Goal: Task Accomplishment & Management: Contribute content

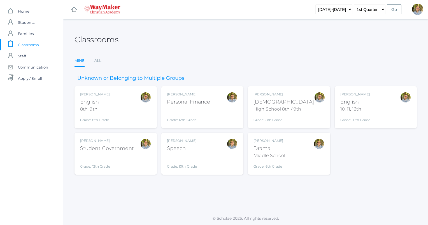
click at [297, 100] on div "[DEMOGRAPHIC_DATA]" at bounding box center [283, 102] width 60 height 8
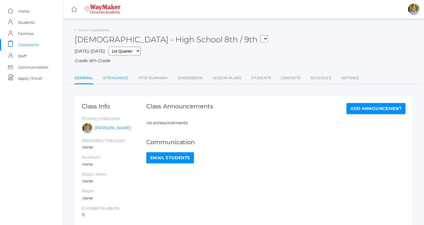
click at [117, 81] on link "Attendance" at bounding box center [116, 78] width 26 height 11
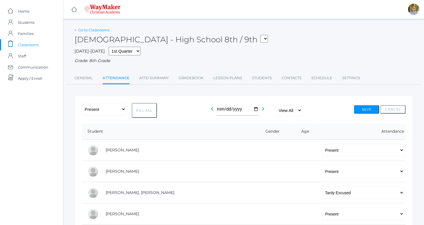
click at [87, 31] on link "Go to Classrooms" at bounding box center [93, 30] width 31 height 4
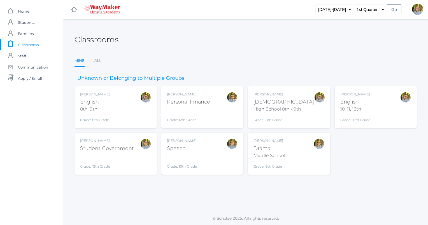
click at [114, 92] on div "Kylen Braileanu English 8th, 9th Grade: 8th Grade 08ENGLISH" at bounding box center [115, 107] width 71 height 31
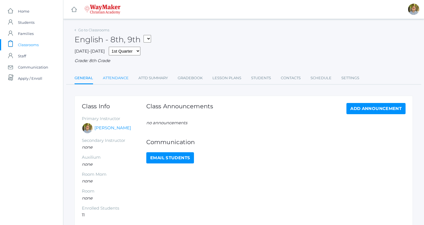
click at [112, 76] on link "Attendance" at bounding box center [116, 78] width 26 height 11
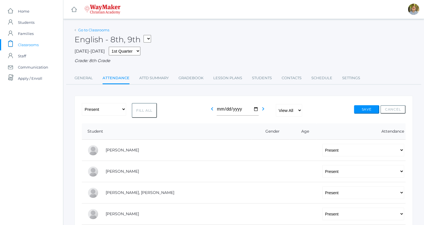
click at [103, 31] on link "Go to Classrooms" at bounding box center [93, 30] width 31 height 4
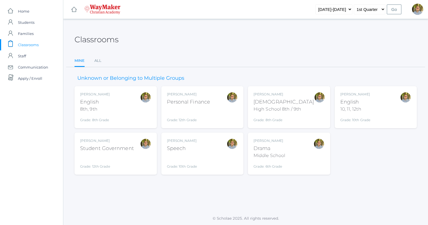
click at [398, 111] on div "Kylen Braileanu English 10, 11, 12th Grade: 10th Grade HSENGLISH" at bounding box center [375, 107] width 71 height 31
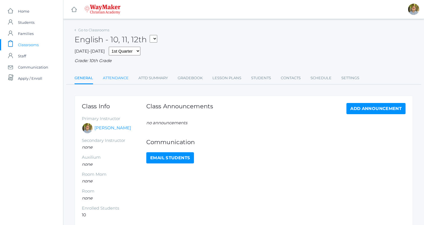
click at [113, 80] on link "Attendance" at bounding box center [116, 78] width 26 height 11
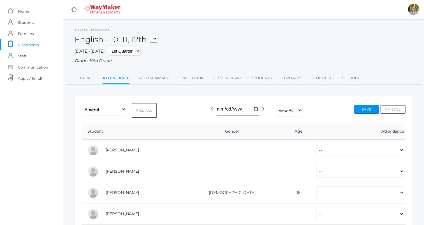
click at [145, 112] on button "Fill All" at bounding box center [144, 110] width 25 height 15
select select "P"
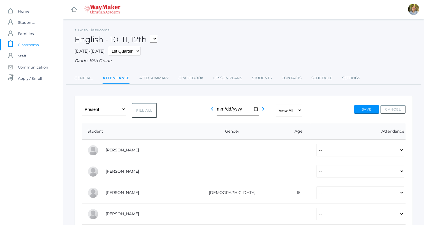
select select "P"
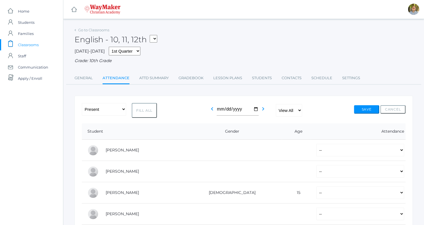
select select "P"
click at [359, 108] on button "Save" at bounding box center [366, 109] width 25 height 8
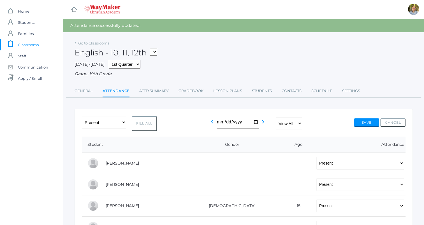
click at [90, 46] on div "English - 10, 11, 12th FINANCE - Personal Finance SG - Student Government THEAT…" at bounding box center [243, 49] width 338 height 21
click at [90, 45] on link "Go to Classrooms" at bounding box center [93, 43] width 31 height 4
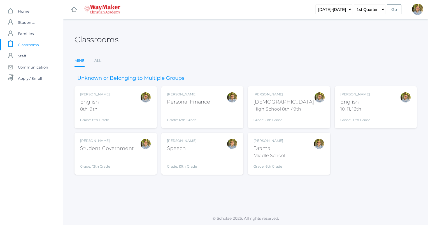
click at [213, 158] on div "[PERSON_NAME] Speech Grade: 10th Grade SPEECH" at bounding box center [202, 153] width 71 height 31
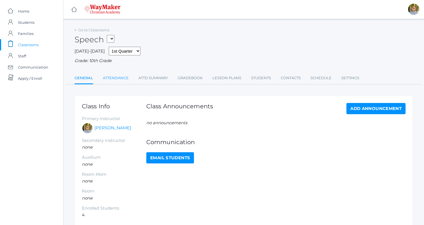
click at [115, 82] on link "Attendance" at bounding box center [116, 78] width 26 height 11
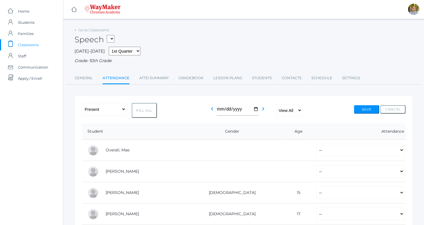
click at [145, 111] on button "Fill All" at bounding box center [144, 110] width 25 height 15
select select "P"
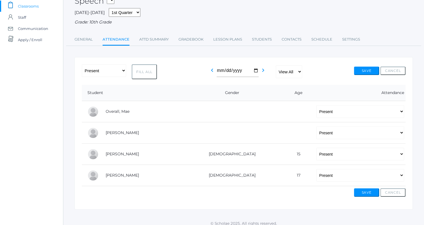
scroll to position [43, 0]
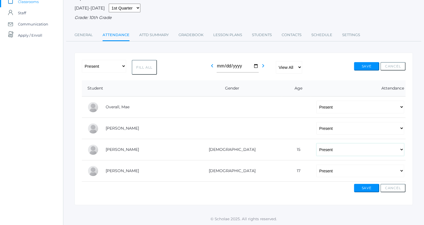
click at [337, 148] on select "-- Present Tardy Excused Tardy Unexcused Absent Excused Absent Unexcused" at bounding box center [360, 149] width 88 height 13
select select
click at [316, 143] on select "-- Present Tardy Excused Tardy Unexcused Absent Excused Absent Unexcused" at bounding box center [360, 149] width 88 height 13
click at [365, 67] on button "Save" at bounding box center [366, 66] width 25 height 8
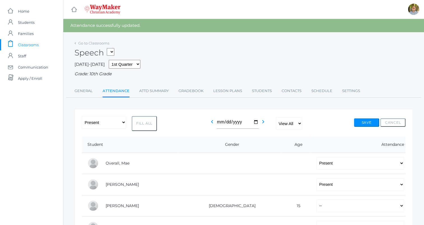
click at [91, 39] on div "Speech FINANCE - Personal Finance SG - Student Government THEATER - Drama Middl…" at bounding box center [243, 49] width 338 height 21
click at [94, 43] on link "Go to Classrooms" at bounding box center [93, 43] width 31 height 4
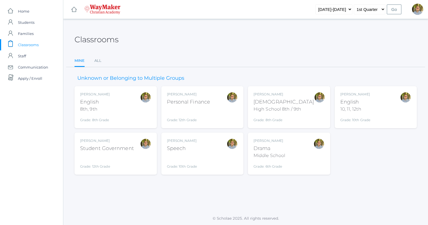
click at [303, 169] on div "Kylen Braileanu Drama Middle School Grade: 6th Grade THEATER" at bounding box center [289, 154] width 82 height 42
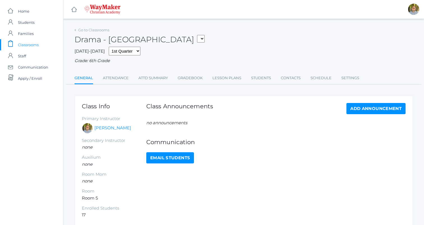
click at [117, 71] on div "Go to Classrooms [GEOGRAPHIC_DATA] FINANCE - Personal Finance SG - Student Gove…" at bounding box center [243, 55] width 338 height 59
click at [119, 78] on link "Attendance" at bounding box center [116, 78] width 26 height 11
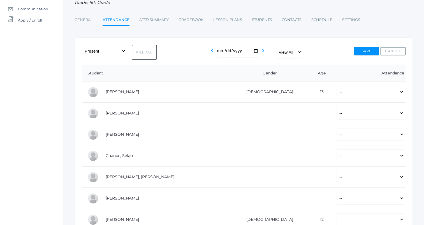
scroll to position [59, 0]
click at [144, 53] on button "Fill All" at bounding box center [144, 51] width 25 height 15
select select "P"
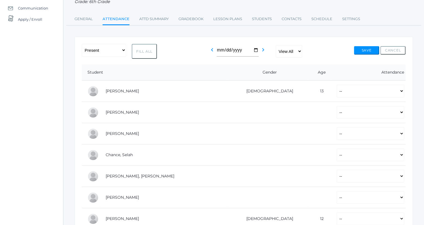
select select "P"
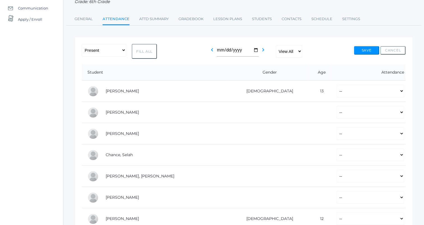
select select "P"
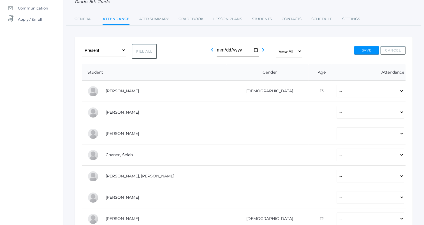
select select "P"
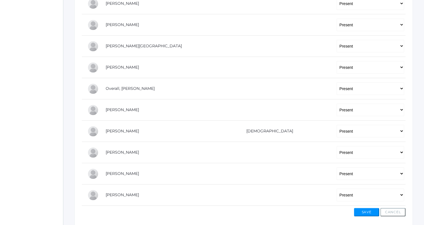
scroll to position [294, 0]
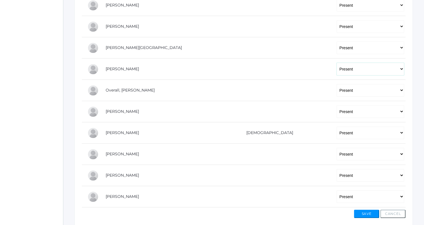
click at [336, 71] on select "-- Present Tardy Excused Tardy Unexcused Absent Excused Absent Unexcused" at bounding box center [369, 69] width 67 height 13
select select
click at [336, 63] on select "-- Present Tardy Excused Tardy Unexcused Absent Excused Absent Unexcused" at bounding box center [369, 69] width 67 height 13
click at [336, 44] on select "-- Present Tardy Excused Tardy Unexcused Absent Excused Absent Unexcused" at bounding box center [369, 47] width 67 height 13
select select
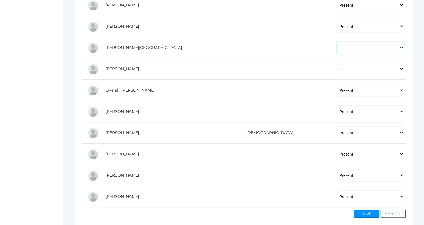
click at [336, 41] on select "-- Present Tardy Excused Tardy Unexcused Absent Excused Absent Unexcused" at bounding box center [369, 47] width 67 height 13
click at [336, 27] on select "-- Present Tardy Excused Tardy Unexcused Absent Excused Absent Unexcused" at bounding box center [369, 26] width 67 height 13
select select
click at [336, 20] on select "-- Present Tardy Excused Tardy Unexcused Absent Excused Absent Unexcused" at bounding box center [369, 26] width 67 height 13
click at [336, 111] on select "-- Present Tardy Excused Tardy Unexcused Absent Excused Absent Unexcused" at bounding box center [369, 111] width 67 height 13
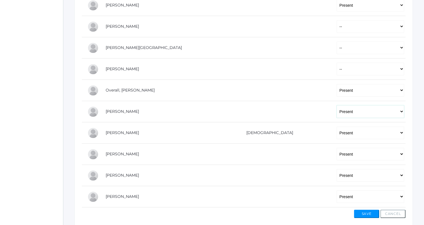
select select
click at [336, 105] on select "-- Present Tardy Excused Tardy Unexcused Absent Excused Absent Unexcused" at bounding box center [369, 111] width 67 height 13
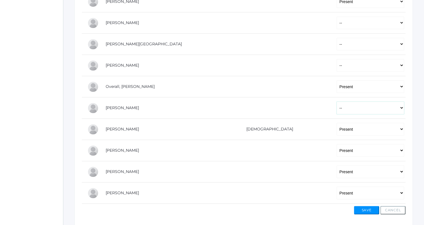
scroll to position [319, 0]
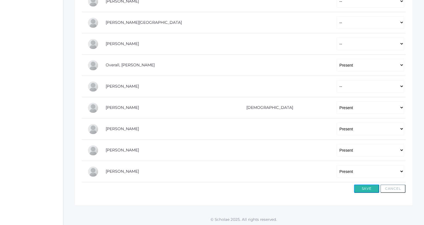
click at [364, 191] on button "Save" at bounding box center [366, 188] width 25 height 8
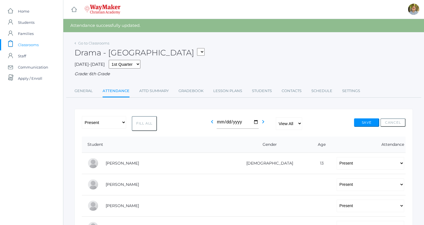
click at [29, 46] on span "Classrooms" at bounding box center [28, 44] width 21 height 11
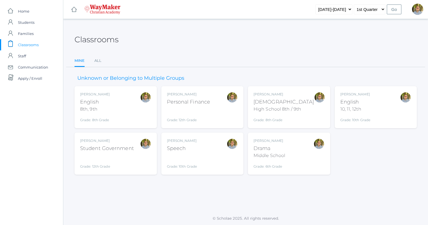
click at [202, 74] on div "Unknown or Belonging to Multiple Groups Kylen Braileanu English 8th, 9th Grade:…" at bounding box center [245, 120] width 342 height 107
click at [124, 108] on div "Kylen Braileanu English 8th, 9th Grade: 8th Grade 08ENGLISH" at bounding box center [115, 107] width 71 height 31
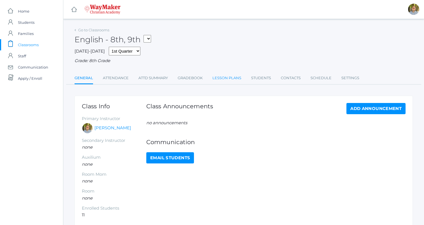
click at [225, 80] on link "Lesson Plans" at bounding box center [226, 78] width 29 height 11
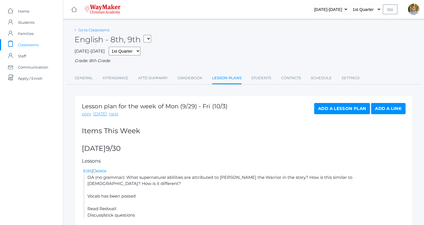
click at [97, 31] on link "Go to Classrooms" at bounding box center [93, 30] width 31 height 4
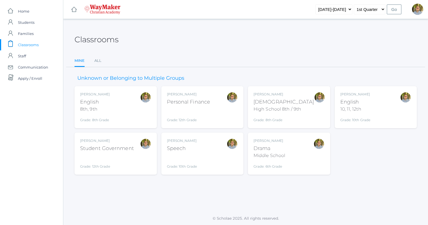
click at [401, 106] on div at bounding box center [405, 107] width 11 height 31
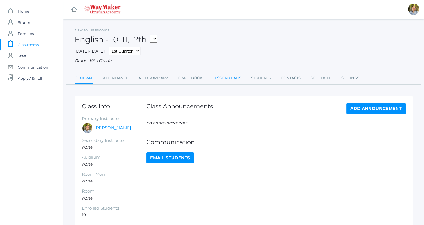
click at [217, 76] on link "Lesson Plans" at bounding box center [226, 78] width 29 height 11
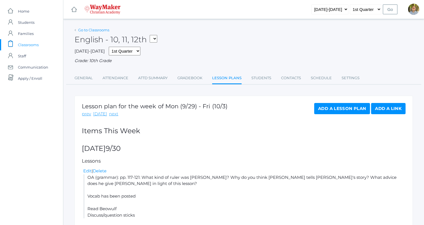
click at [97, 29] on link "Go to Classrooms" at bounding box center [93, 30] width 31 height 4
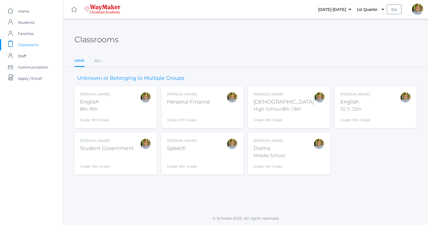
click at [144, 153] on div at bounding box center [145, 153] width 11 height 31
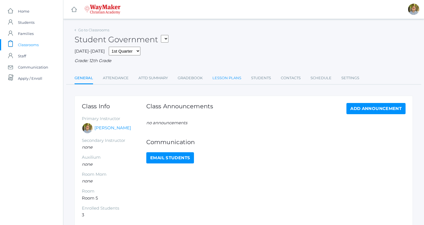
click at [225, 83] on link "Lesson Plans" at bounding box center [226, 78] width 29 height 11
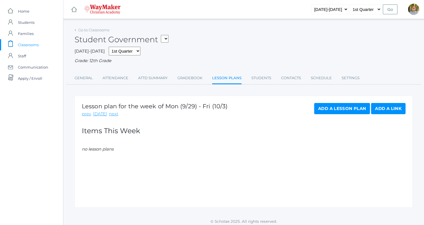
scroll to position [3, 0]
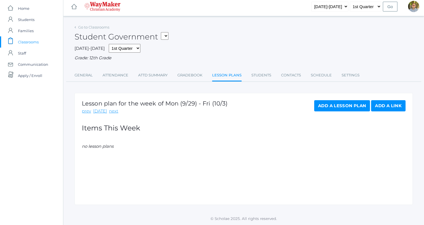
click at [27, 41] on span "Classrooms" at bounding box center [28, 41] width 21 height 11
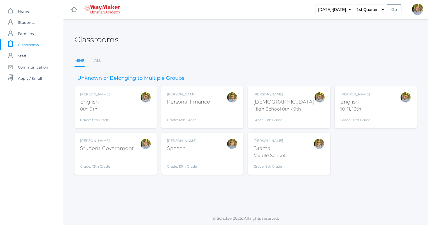
click at [298, 155] on div "Kylen Braileanu Drama Middle School Grade: 6th Grade THEATER" at bounding box center [288, 153] width 71 height 31
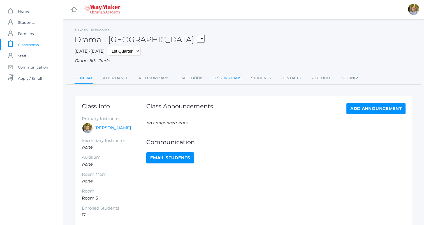
click at [223, 81] on link "Lesson Plans" at bounding box center [226, 78] width 29 height 11
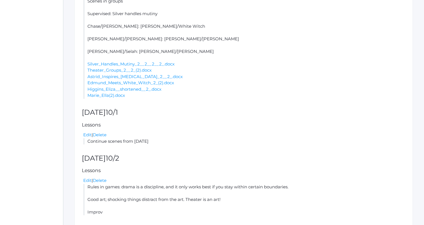
scroll to position [198, 0]
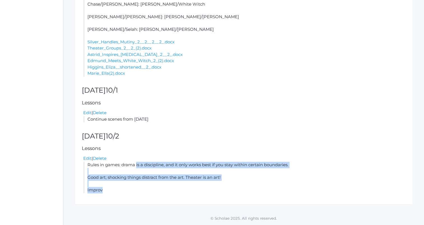
drag, startPoint x: 87, startPoint y: 166, endPoint x: 136, endPoint y: 190, distance: 55.1
click at [136, 190] on li "Rules in games: drama is a discipline, and it only works best if you stay withi…" at bounding box center [244, 178] width 322 height 32
copy li "Rules in games: drama is a discipline, and it only works best if you stay withi…"
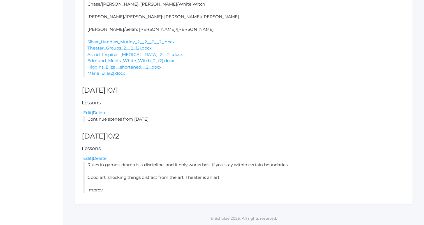
click at [203, 114] on div "Edit | Delete" at bounding box center [244, 113] width 322 height 6
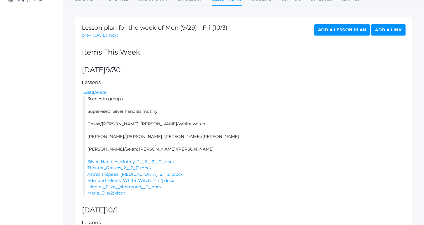
scroll to position [0, 0]
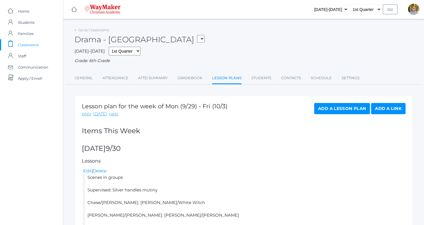
click at [343, 108] on link "Add a Lesson Plan" at bounding box center [342, 108] width 56 height 11
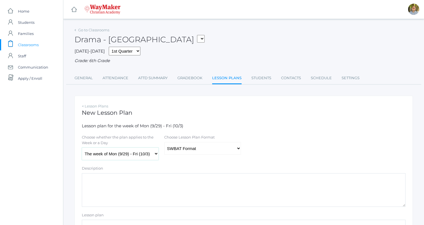
click at [132, 153] on select "The week of Mon (9/29) - Fri (10/3) Monday (9/29) Tuesday (9/30) Wednesday (10/…" at bounding box center [120, 154] width 77 height 13
select select "2025-10-03"
click at [82, 148] on select "The week of Mon (9/29) - Fri (10/3) Monday (9/29) Tuesday (9/30) Wednesday (10/…" at bounding box center [120, 154] width 77 height 13
click at [208, 153] on select "Traditional Format SWBAT Format" at bounding box center [202, 148] width 77 height 13
select select "legacy"
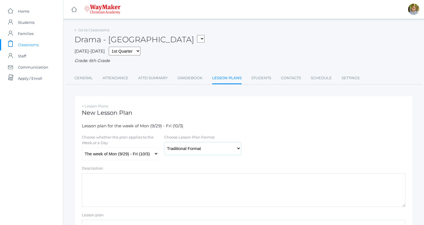
click at [164, 142] on select "Traditional Format SWBAT Format" at bounding box center [202, 148] width 77 height 13
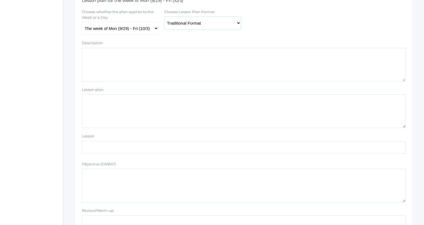
scroll to position [128, 0]
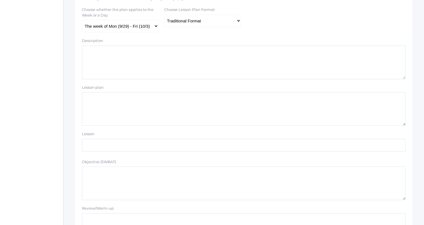
click at [242, 121] on textarea "Lesson plan" at bounding box center [243, 109] width 323 height 34
paste textarea "Rules in games: drama is a discipline, and it only works best if you stay withi…"
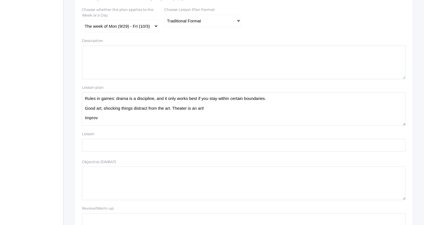
click at [305, 119] on textarea "Rules in games: drama is a discipline, and it only works best if you stay withi…" at bounding box center [243, 109] width 323 height 34
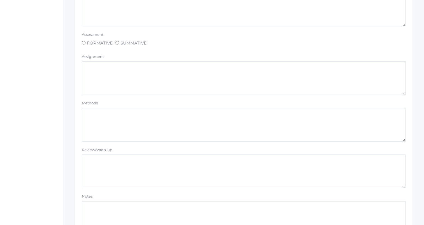
scroll to position [473, 0]
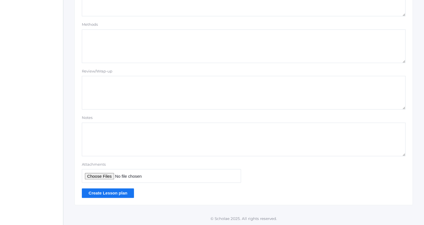
type textarea "Rules in games: drama is a discipline, and it only works best if you stay withi…"
click at [121, 194] on input "Create Lesson plan" at bounding box center [108, 192] width 52 height 9
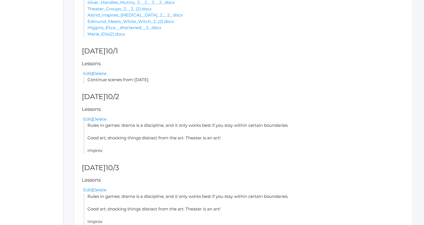
scroll to position [251, 0]
click at [86, 119] on link "Edit" at bounding box center [87, 118] width 8 height 5
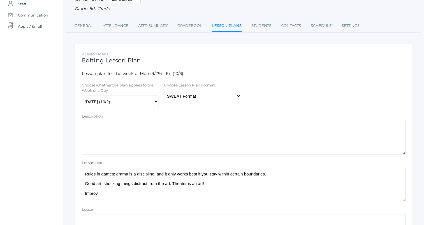
scroll to position [55, 0]
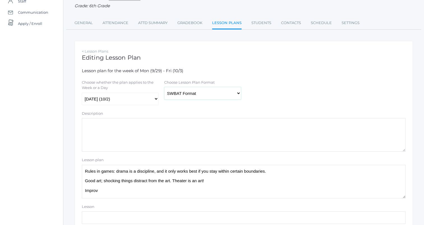
click at [184, 96] on select "Traditional Format SWBAT Format" at bounding box center [202, 93] width 77 height 13
select select "legacy"
click at [164, 87] on select "Traditional Format SWBAT Format" at bounding box center [202, 93] width 77 height 13
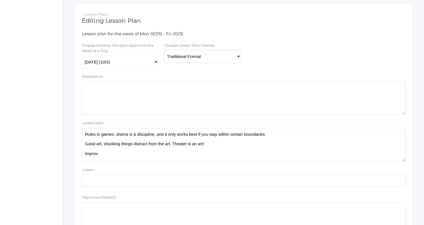
scroll to position [92, 0]
click at [156, 148] on textarea "Rules in games: drama is a discipline, and it only works best if you stay withi…" at bounding box center [243, 145] width 323 height 34
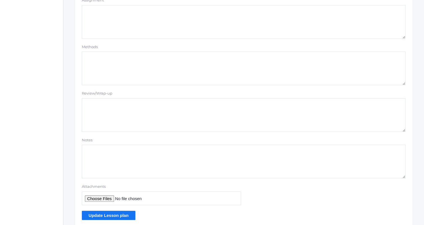
scroll to position [471, 0]
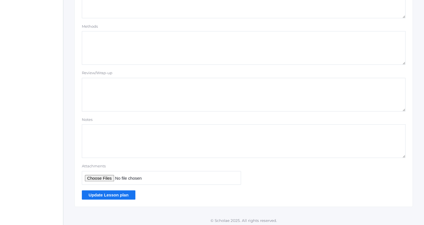
type textarea "Look at scenes in groups Teacher work with groups individually"
click at [120, 195] on input "Update Lesson plan" at bounding box center [108, 194] width 53 height 9
